Goal: Information Seeking & Learning: Find specific fact

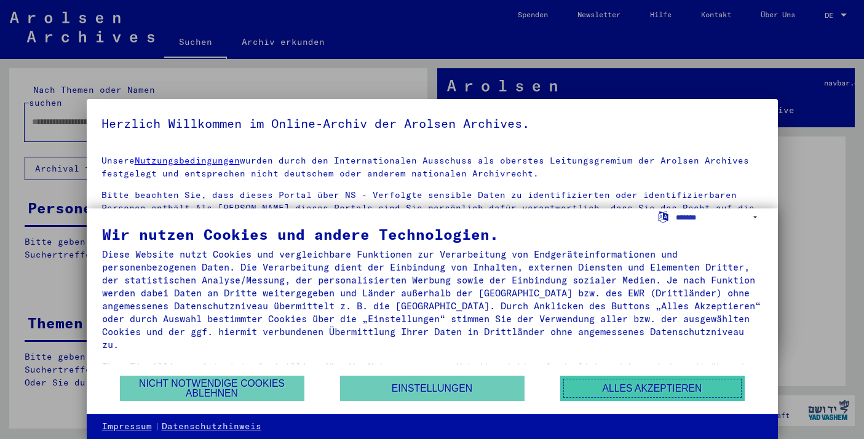
click at [653, 391] on button "Alles akzeptieren" at bounding box center [652, 388] width 185 height 25
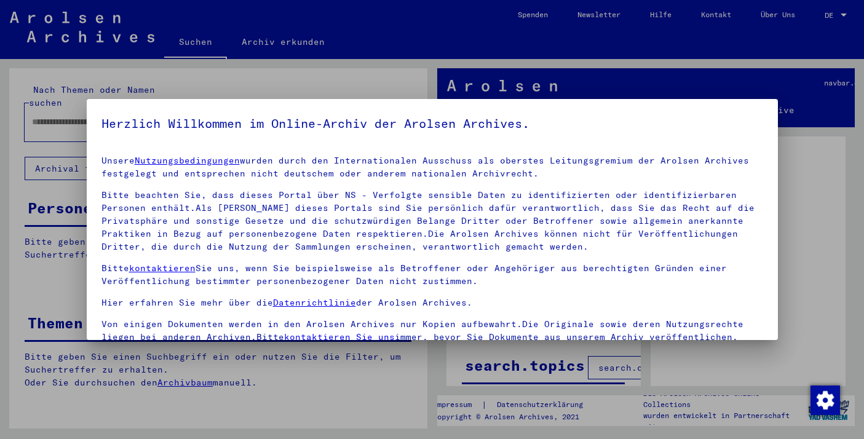
click at [790, 57] on div at bounding box center [432, 219] width 864 height 439
click at [838, 13] on div at bounding box center [432, 219] width 864 height 439
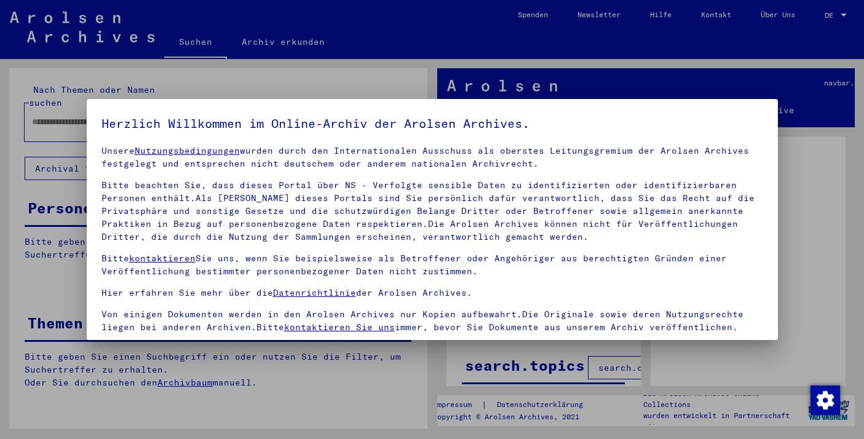
scroll to position [105, 0]
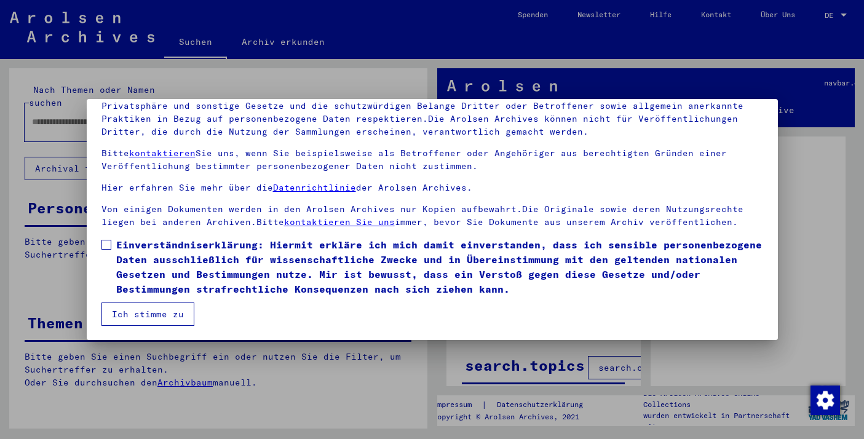
click at [106, 242] on span at bounding box center [106, 245] width 10 height 10
click at [147, 315] on button "Ich stimme zu" at bounding box center [147, 314] width 93 height 23
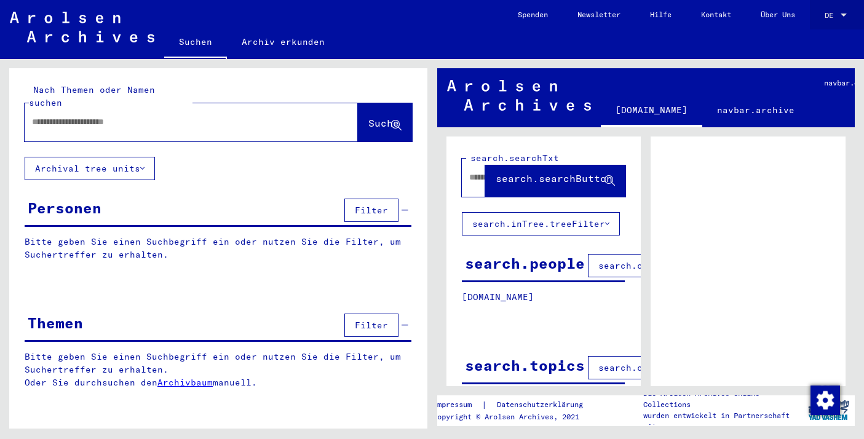
click at [825, 11] on span "DE" at bounding box center [832, 15] width 14 height 9
click at [825, 20] on span "English" at bounding box center [813, 21] width 30 height 9
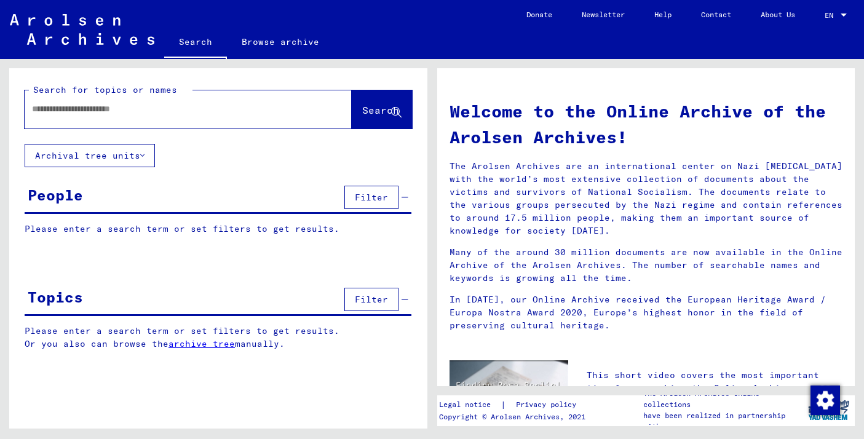
click at [146, 106] on input "text" at bounding box center [173, 109] width 283 height 13
type input "*"
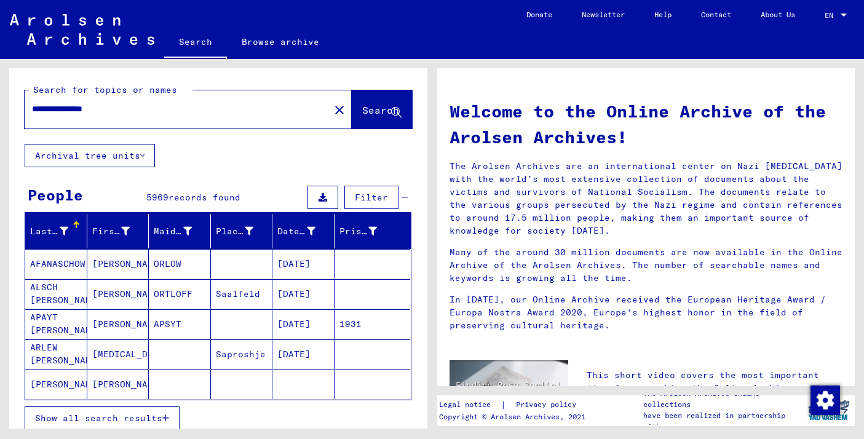
type input "**********"
click at [368, 106] on span "Search" at bounding box center [380, 110] width 37 height 12
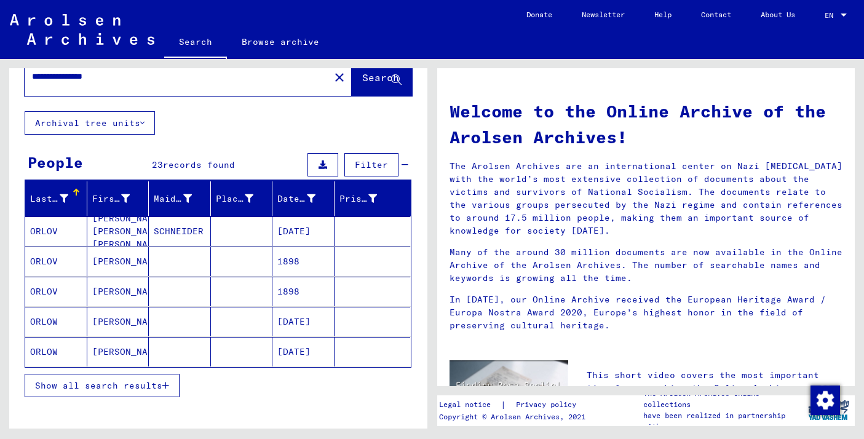
scroll to position [102, 0]
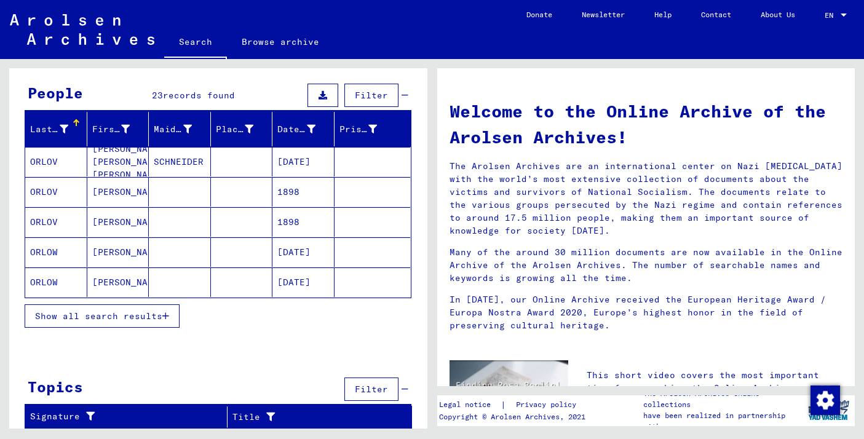
click at [116, 313] on span "Show all search results" at bounding box center [98, 316] width 127 height 11
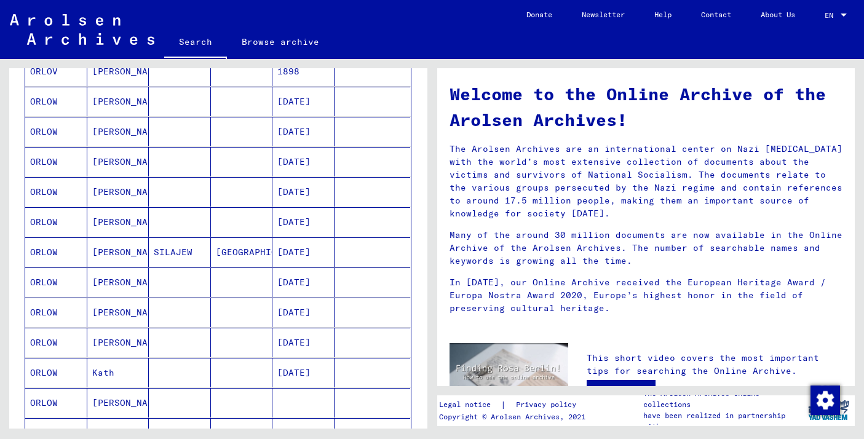
scroll to position [256, 0]
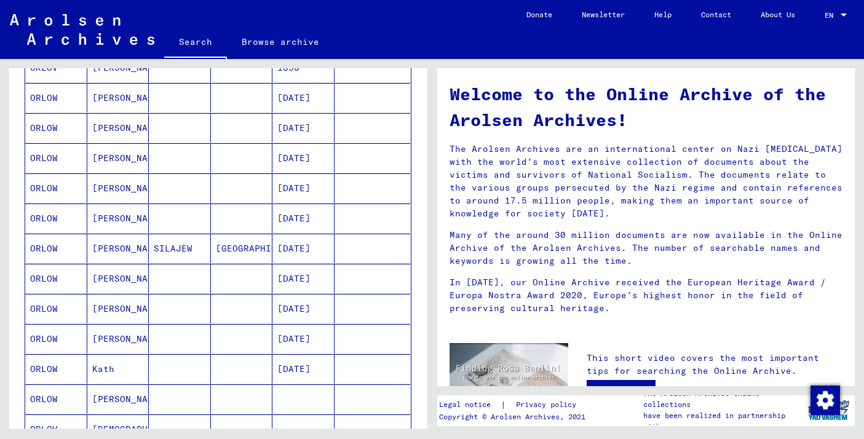
click at [46, 336] on mat-cell "ORLOW" at bounding box center [56, 339] width 62 height 30
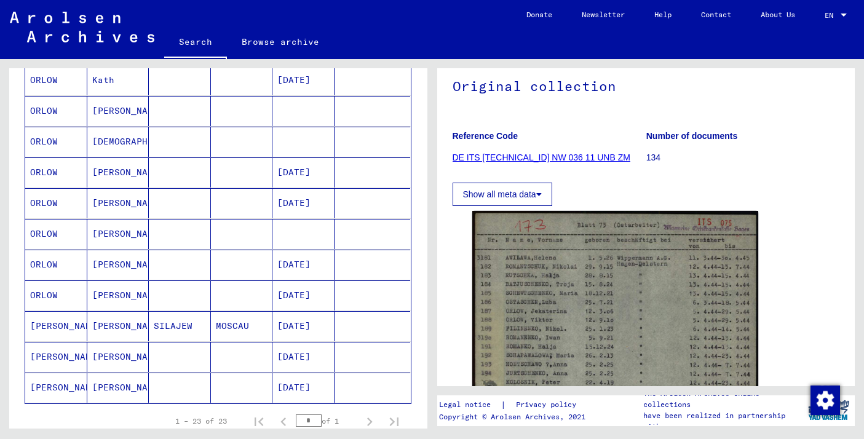
scroll to position [556, 0]
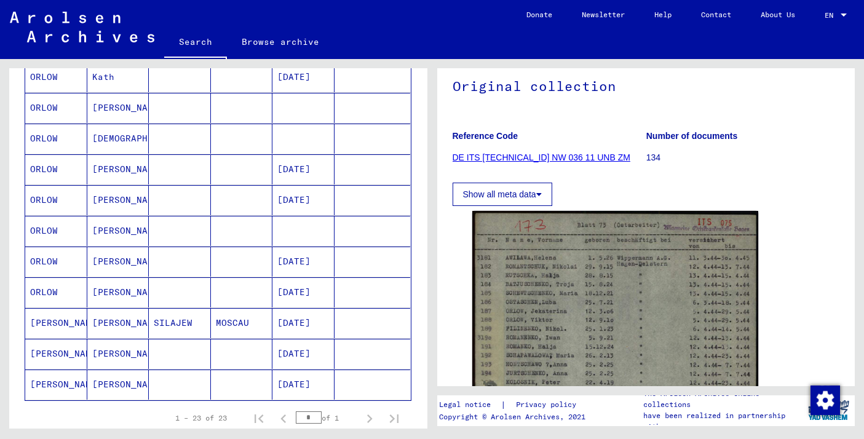
click at [44, 263] on mat-cell "ORLOW" at bounding box center [56, 262] width 62 height 30
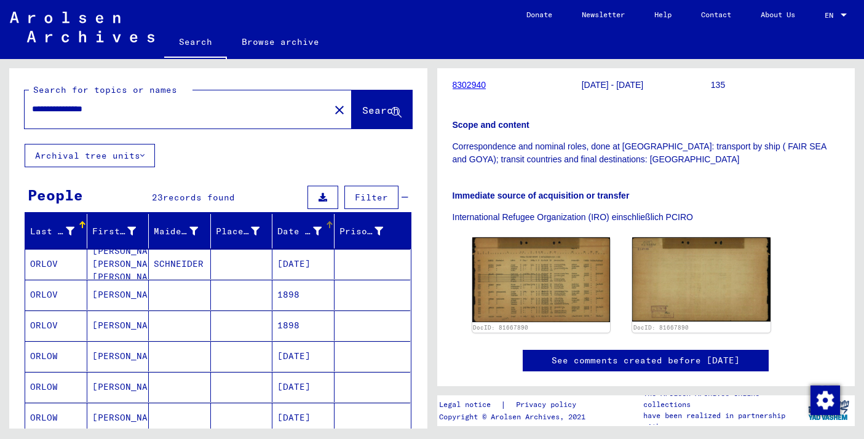
click at [303, 231] on div "Date of Birth" at bounding box center [299, 231] width 44 height 13
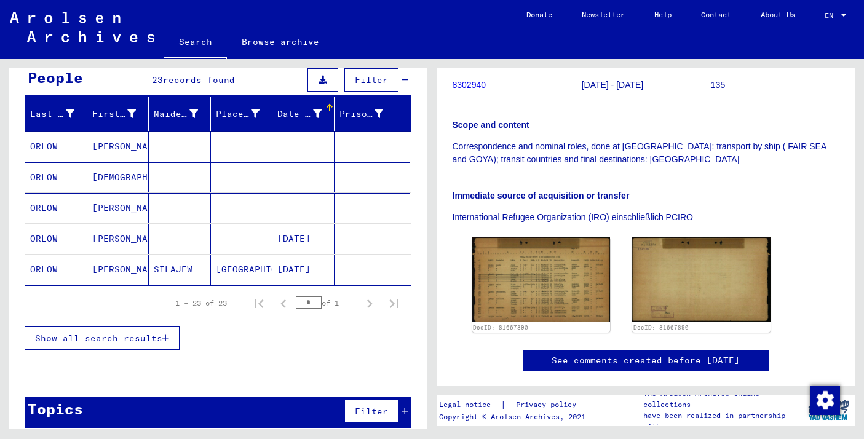
scroll to position [119, 0]
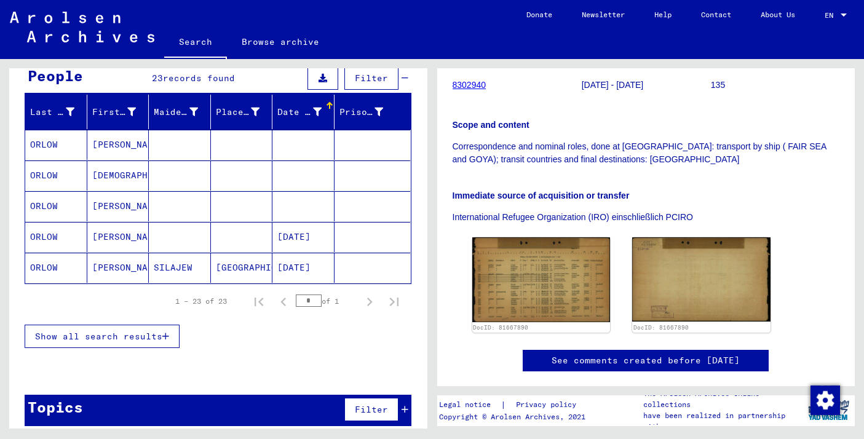
drag, startPoint x: 312, startPoint y: 301, endPoint x: 300, endPoint y: 301, distance: 12.3
click at [300, 301] on input "*" at bounding box center [309, 301] width 26 height 12
type input "**"
click at [370, 84] on button "Filter" at bounding box center [371, 77] width 54 height 23
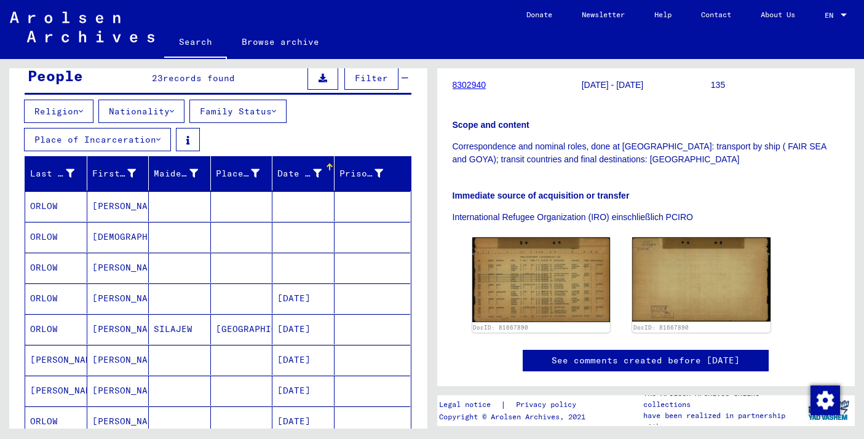
click at [68, 105] on button "Religion" at bounding box center [58, 111] width 69 height 23
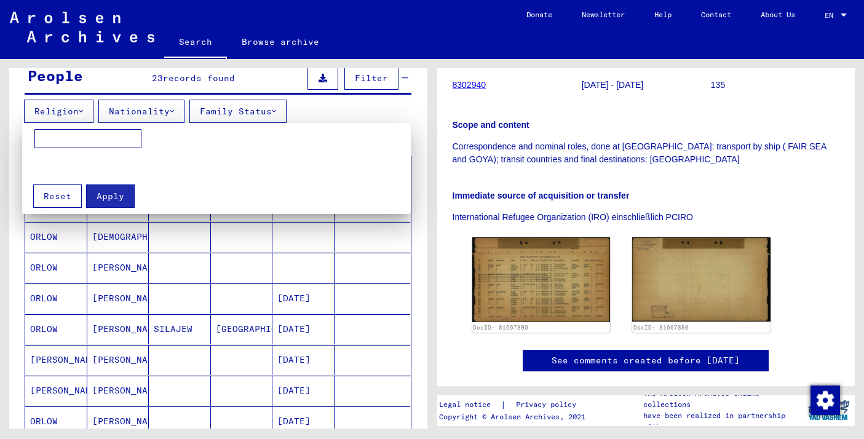
click at [87, 132] on input at bounding box center [87, 139] width 107 height 20
click at [144, 109] on div at bounding box center [432, 219] width 864 height 439
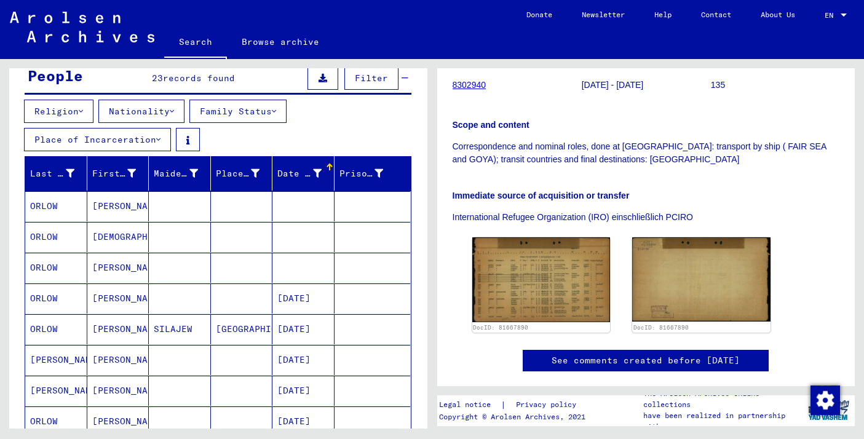
click at [144, 109] on button "Nationality" at bounding box center [141, 111] width 86 height 23
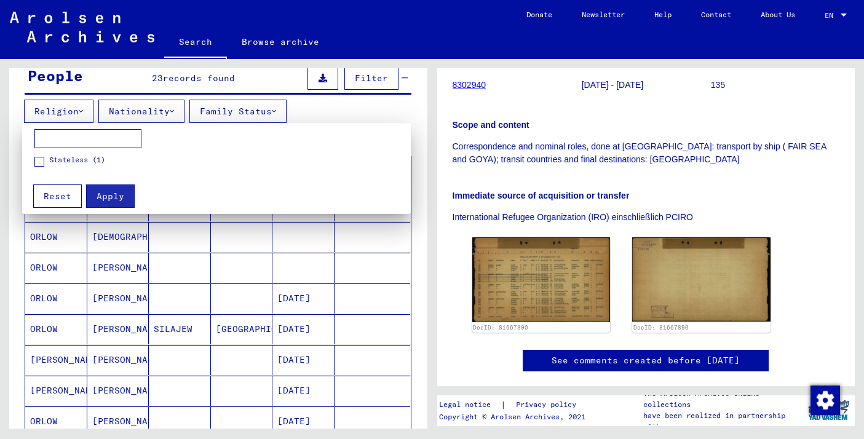
click at [250, 117] on div at bounding box center [432, 219] width 864 height 439
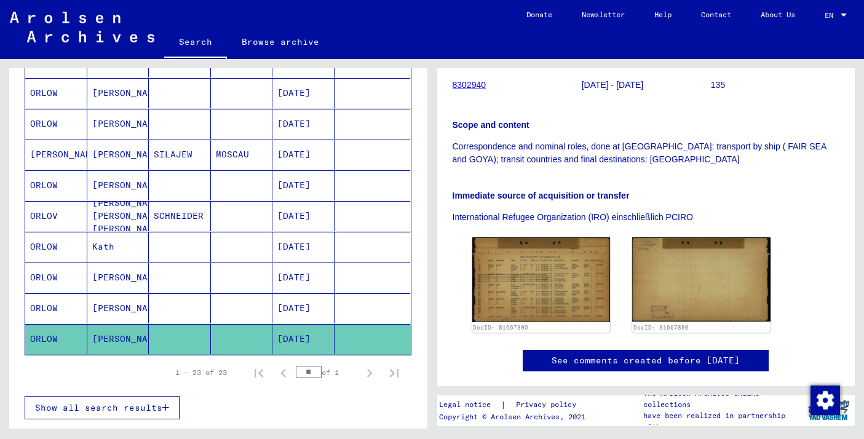
scroll to position [745, 0]
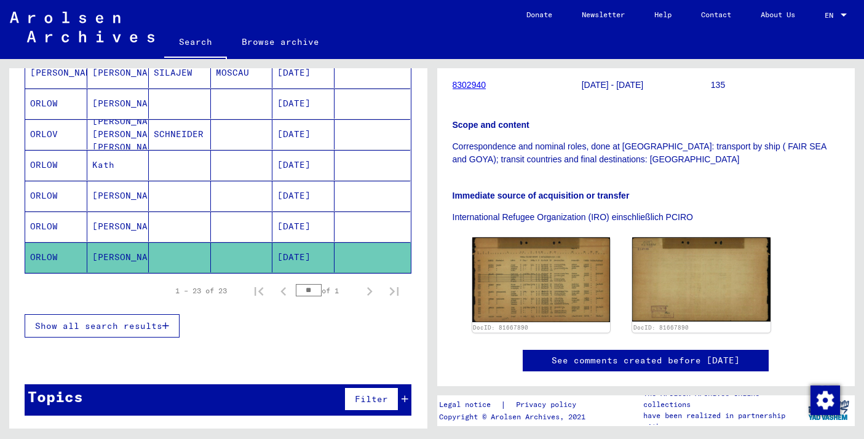
click at [244, 319] on div "Show all search results" at bounding box center [218, 326] width 387 height 36
click at [202, 282] on div "1 – 23 of 23 ** of 1" at bounding box center [284, 291] width 246 height 25
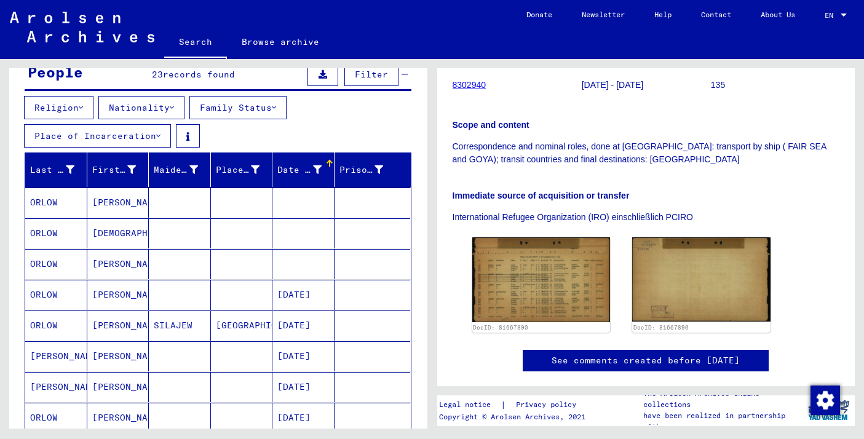
scroll to position [0, 0]
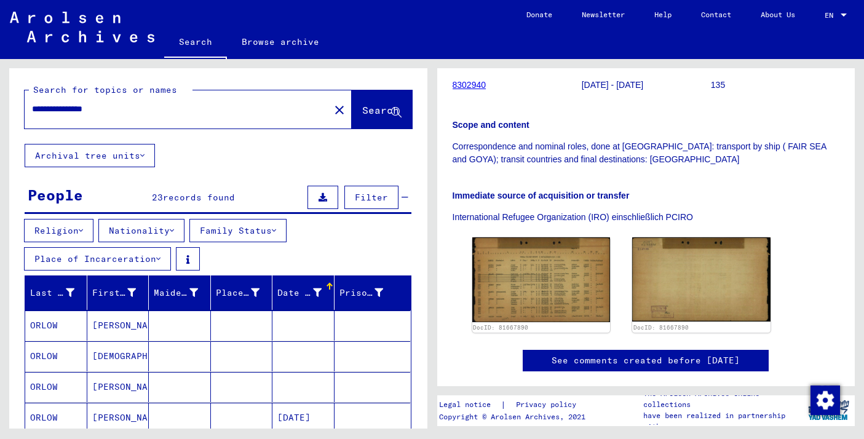
drag, startPoint x: 81, startPoint y: 109, endPoint x: 0, endPoint y: 110, distance: 80.6
click at [0, 110] on div "**********" at bounding box center [216, 244] width 432 height 370
click at [127, 110] on input "**********" at bounding box center [177, 109] width 290 height 13
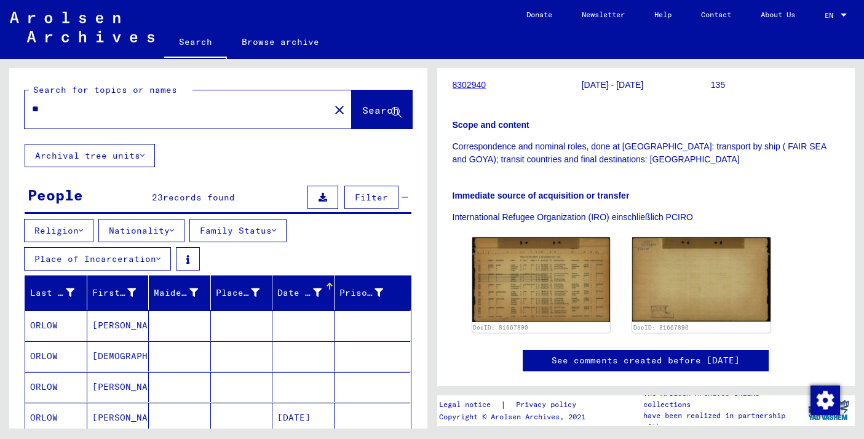
type input "*"
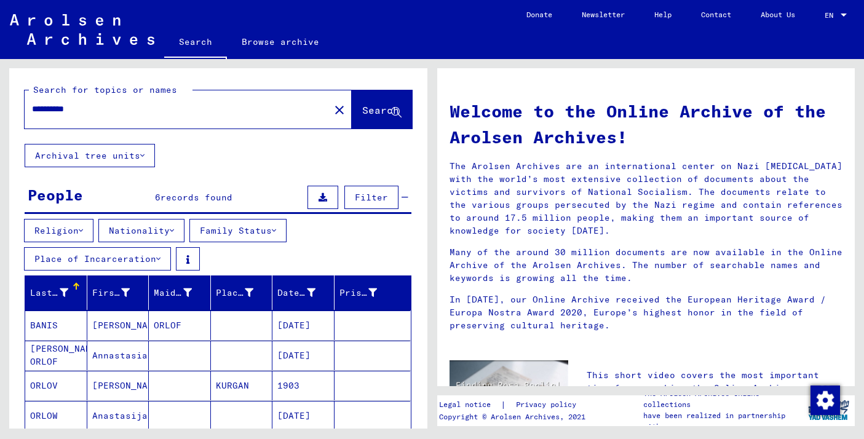
drag, startPoint x: 83, startPoint y: 111, endPoint x: 0, endPoint y: 111, distance: 83.0
click at [0, 111] on div "**********" at bounding box center [216, 244] width 432 height 370
type input "*"
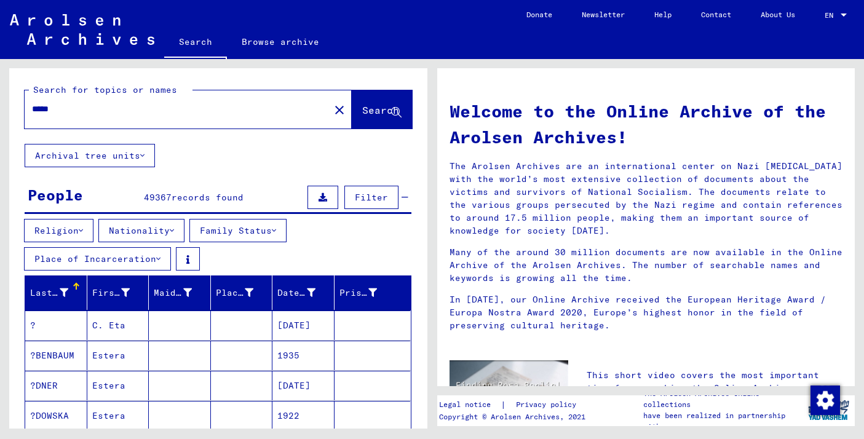
drag, startPoint x: 68, startPoint y: 111, endPoint x: 0, endPoint y: 109, distance: 67.7
click at [0, 109] on div "Search for topics or names ***** close Search Archival tree units People 49367 …" at bounding box center [216, 244] width 432 height 370
type input "******"
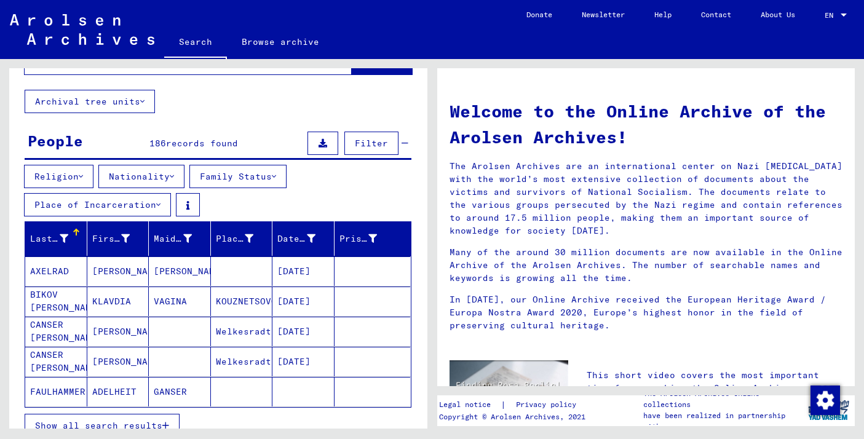
scroll to position [79, 0]
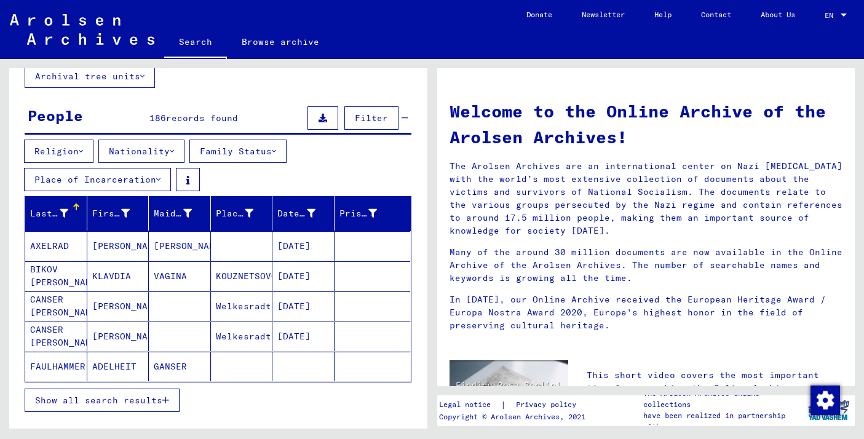
click at [47, 276] on mat-cell "BIKOV [PERSON_NAME]" at bounding box center [56, 276] width 62 height 30
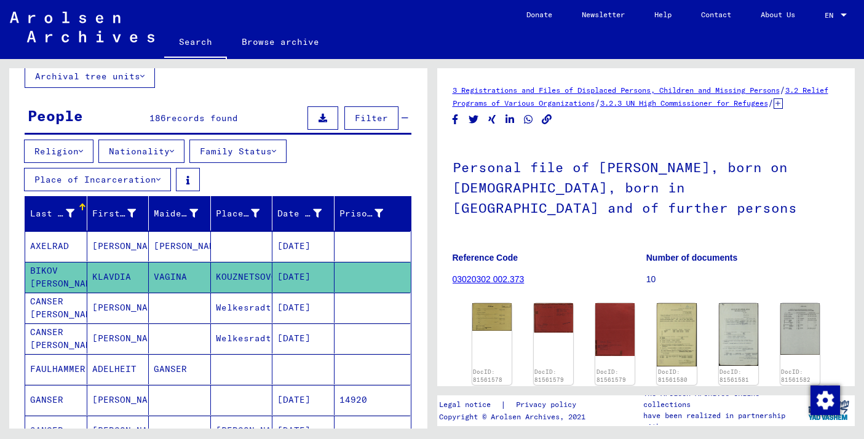
scroll to position [74, 0]
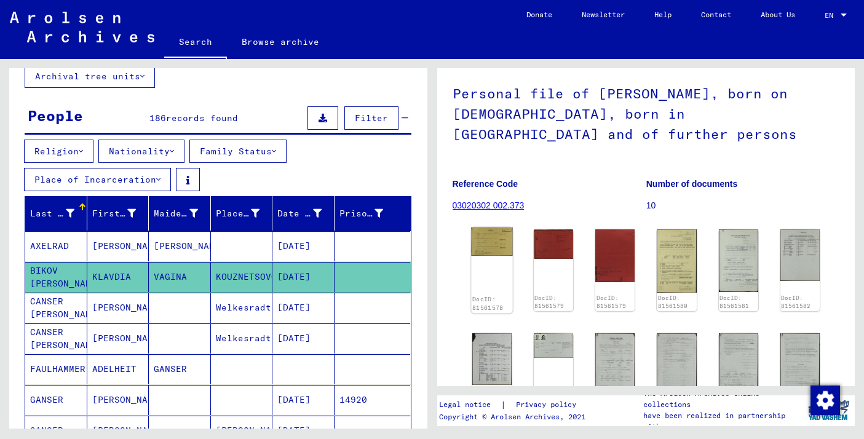
click at [483, 239] on img at bounding box center [491, 242] width 41 height 29
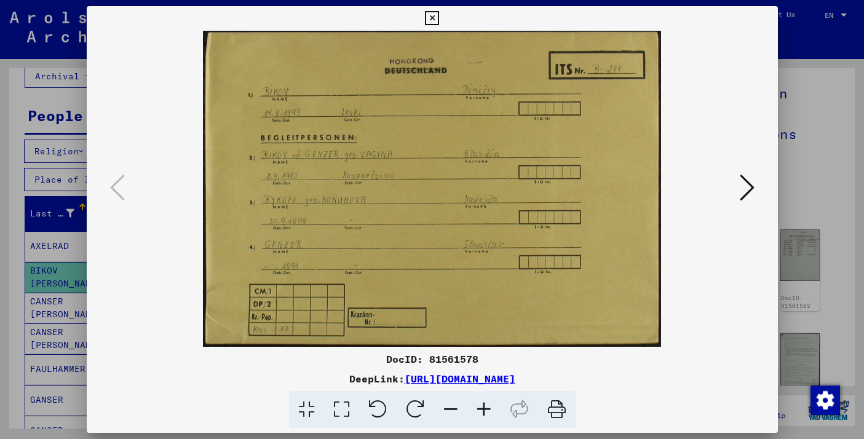
click at [747, 186] on icon at bounding box center [747, 188] width 15 height 30
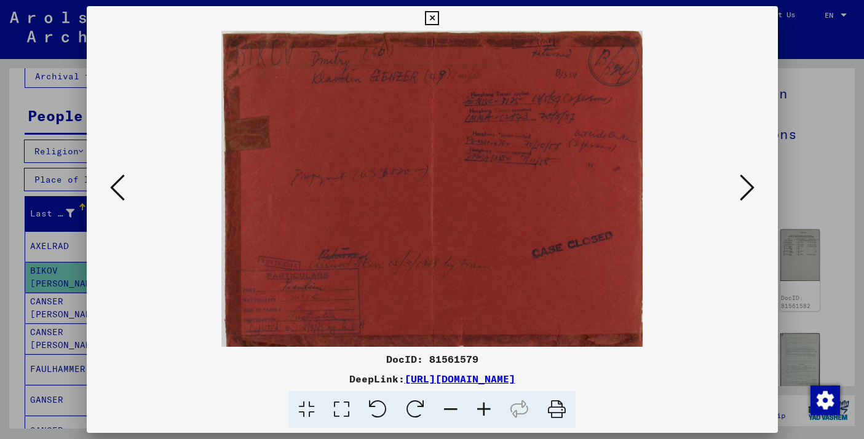
click at [747, 186] on icon at bounding box center [747, 188] width 15 height 30
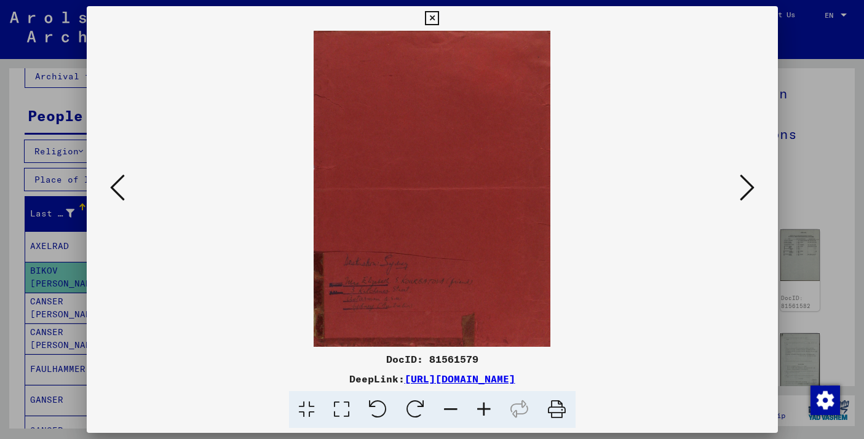
click at [747, 186] on icon at bounding box center [747, 188] width 15 height 30
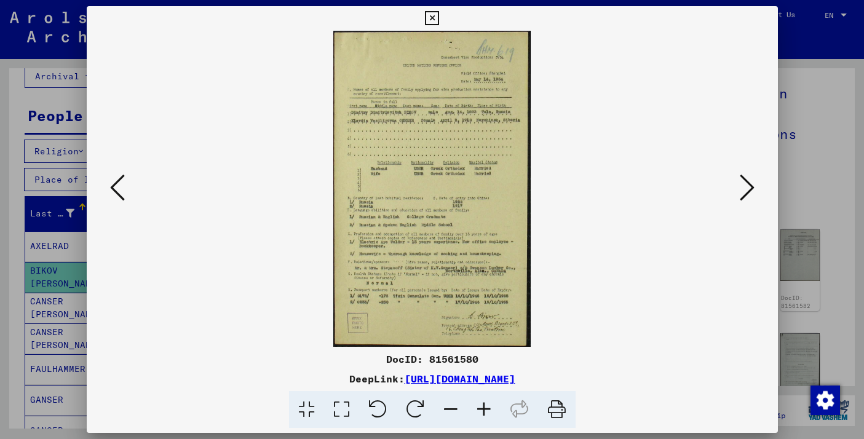
click at [745, 172] on button at bounding box center [747, 188] width 22 height 35
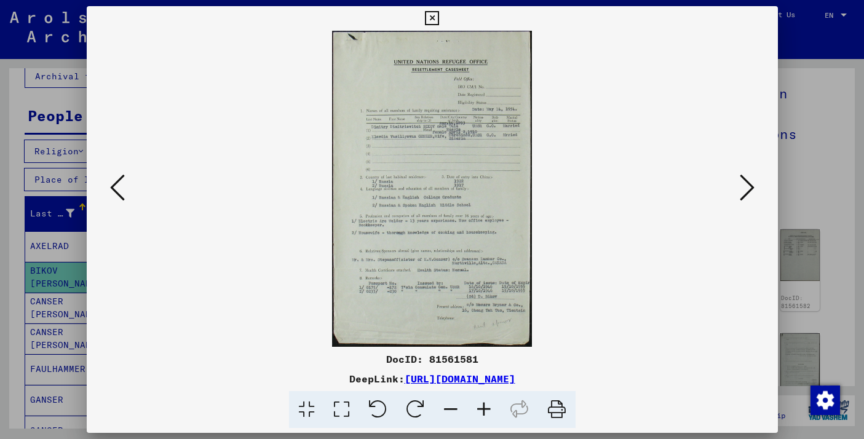
click at [744, 188] on icon at bounding box center [747, 188] width 15 height 30
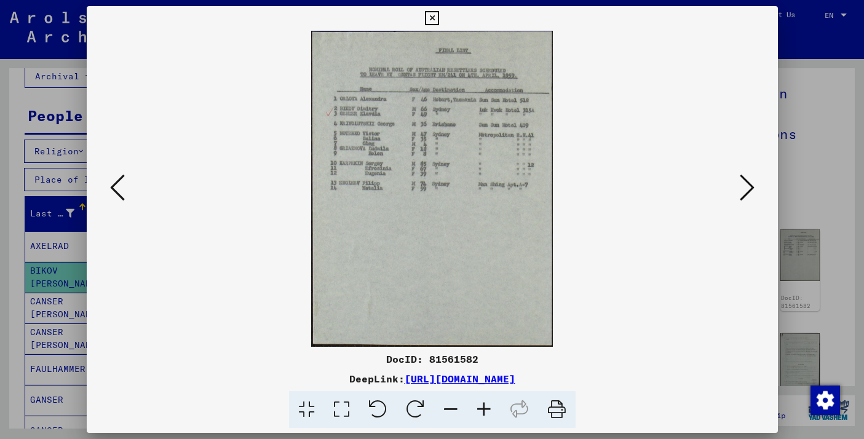
click at [744, 188] on icon at bounding box center [747, 188] width 15 height 30
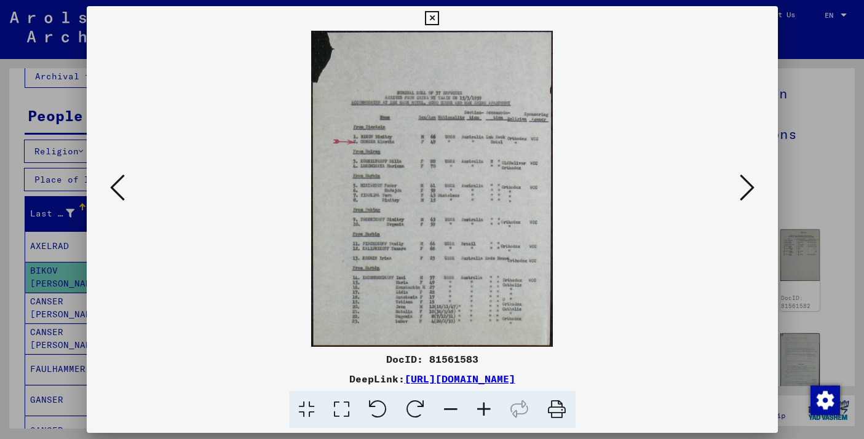
click at [744, 188] on icon at bounding box center [747, 188] width 15 height 30
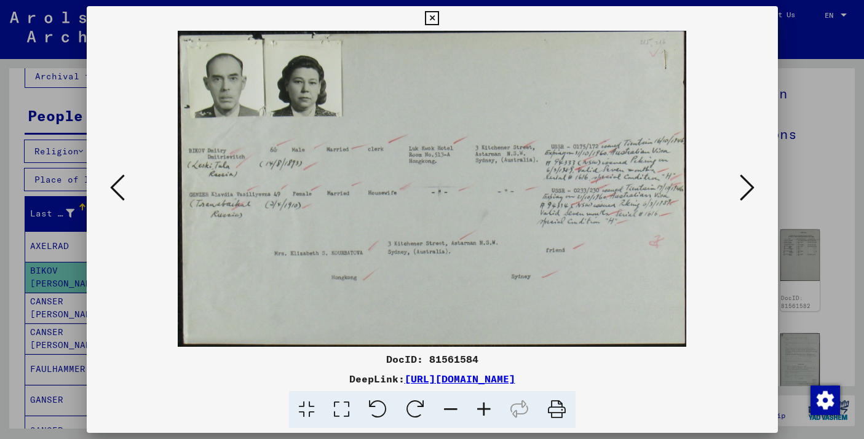
click at [744, 188] on icon at bounding box center [747, 188] width 15 height 30
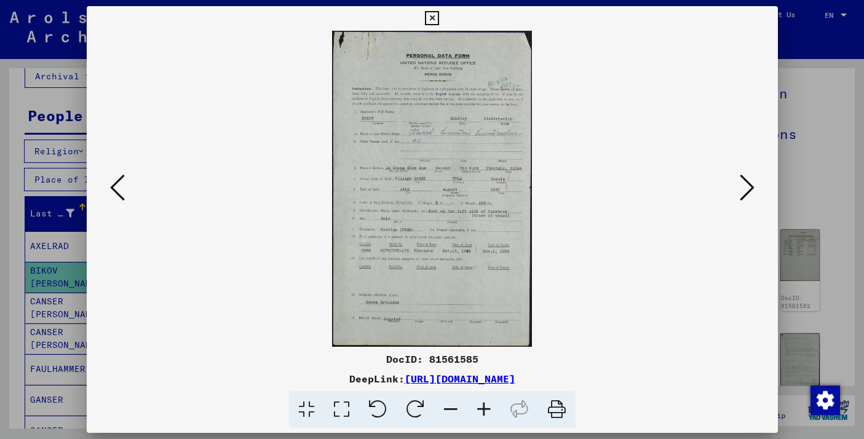
click at [744, 188] on icon at bounding box center [747, 188] width 15 height 30
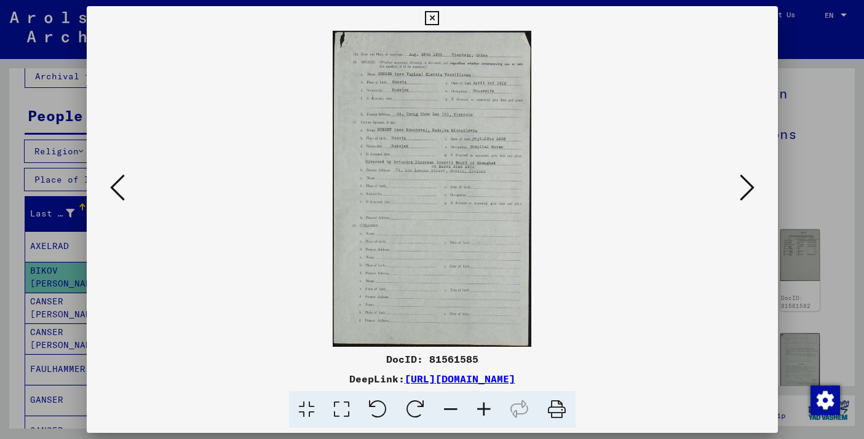
click at [744, 188] on icon at bounding box center [747, 188] width 15 height 30
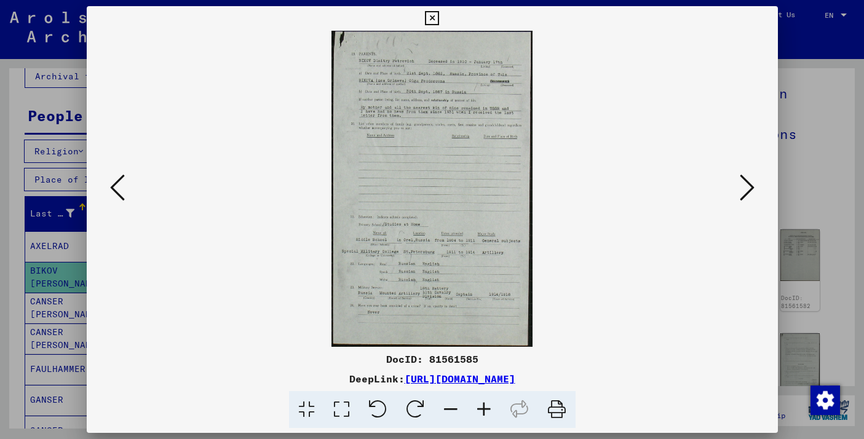
click at [744, 188] on icon at bounding box center [747, 188] width 15 height 30
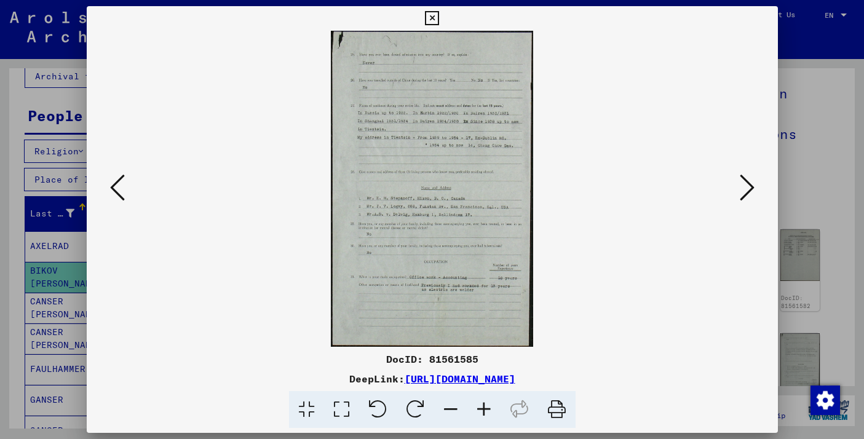
click at [744, 188] on icon at bounding box center [747, 188] width 15 height 30
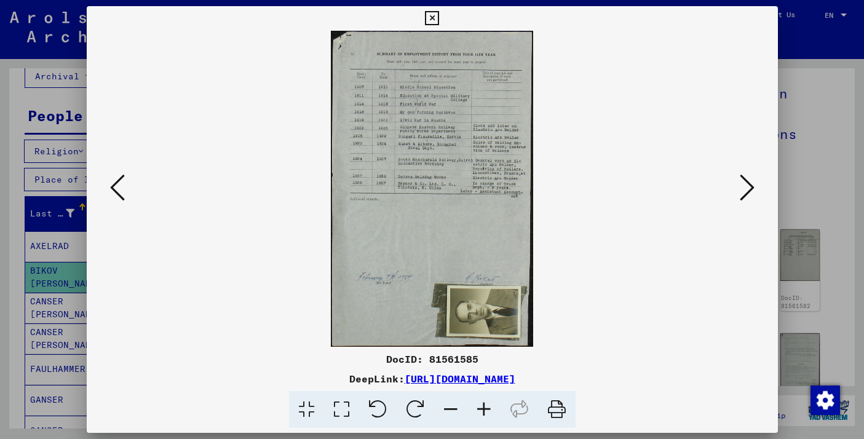
click at [744, 188] on icon at bounding box center [747, 188] width 15 height 30
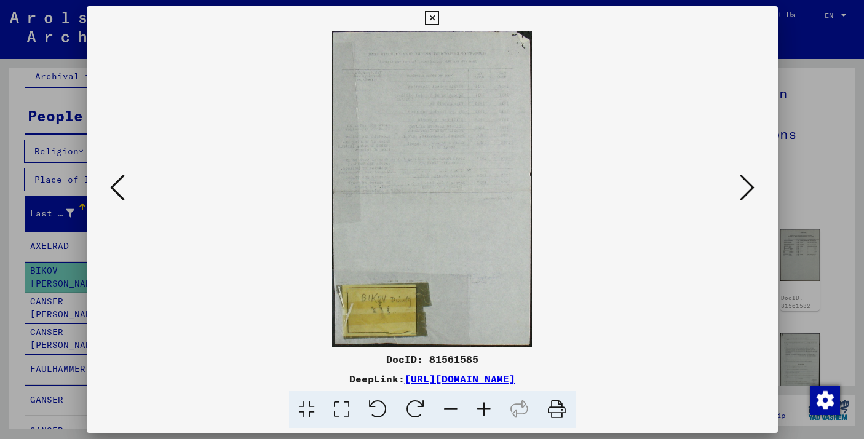
click at [744, 188] on icon at bounding box center [747, 188] width 15 height 30
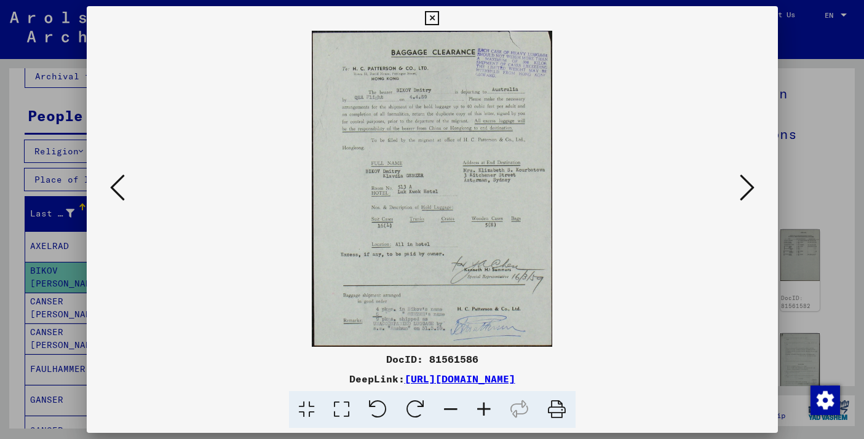
click at [744, 188] on icon at bounding box center [747, 188] width 15 height 30
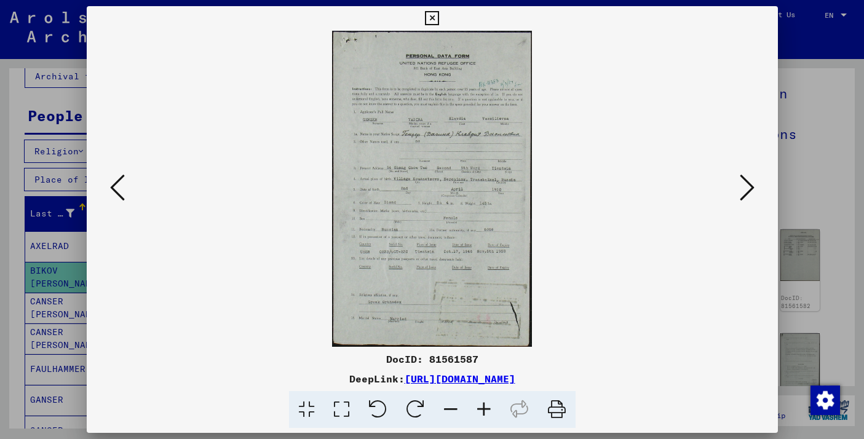
click at [744, 188] on icon at bounding box center [747, 188] width 15 height 30
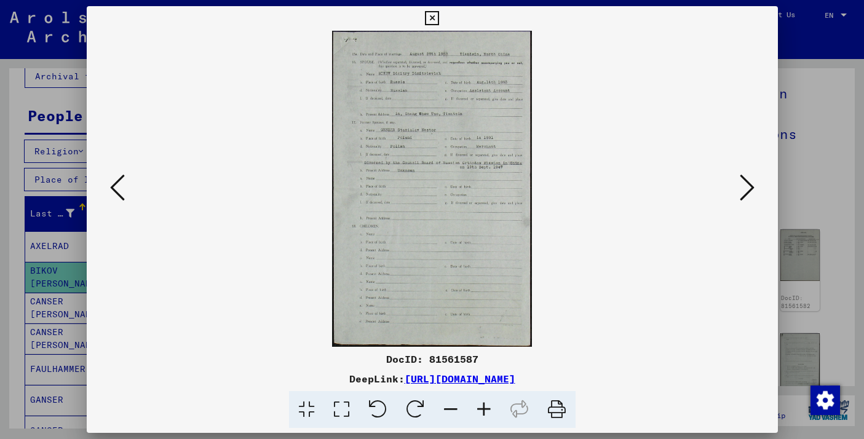
click at [744, 188] on icon at bounding box center [747, 188] width 15 height 30
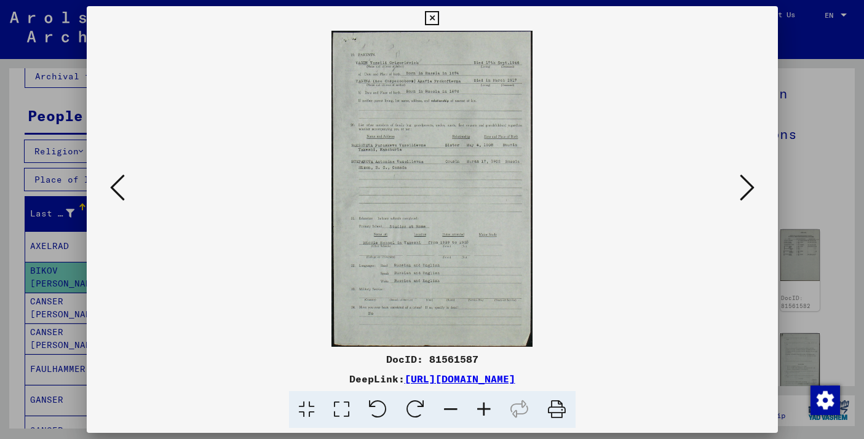
click at [744, 188] on icon at bounding box center [747, 188] width 15 height 30
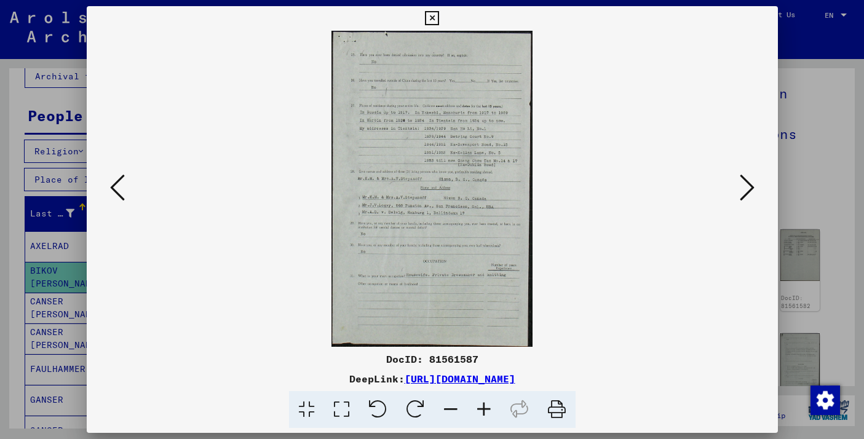
click at [744, 188] on icon at bounding box center [747, 188] width 15 height 30
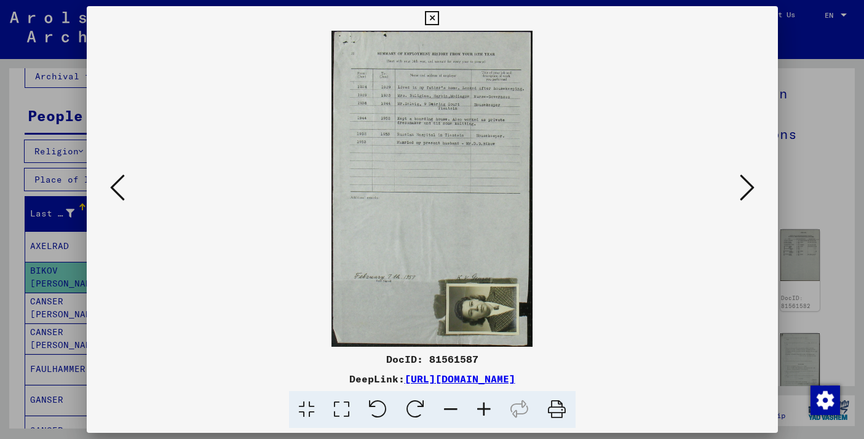
click at [744, 188] on icon at bounding box center [747, 188] width 15 height 30
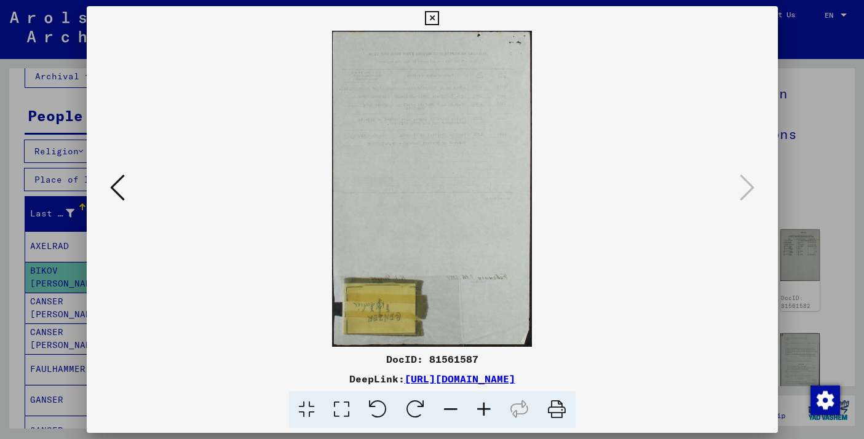
click at [432, 12] on icon at bounding box center [432, 18] width 14 height 15
